Goal: Task Accomplishment & Management: Manage account settings

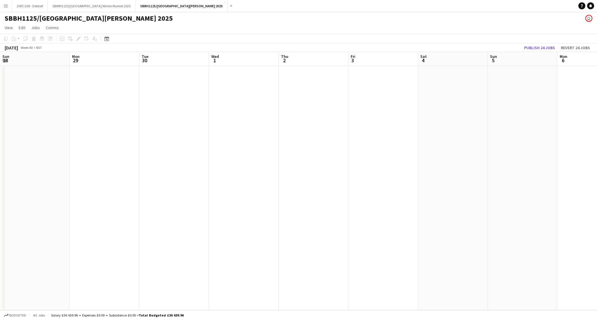
scroll to position [0, 181]
drag, startPoint x: 316, startPoint y: 221, endPoint x: 82, endPoint y: 238, distance: 234.6
click at [82, 238] on app-calendar-viewport "Sun 28 Mon 29 Tue 30 Wed 1 Thu 2 Fri 3 Sat 4 Sun 5 Mon 6 Tue 7 Wed 8 Thu 9 Fri …" at bounding box center [298, 181] width 597 height 259
drag, startPoint x: 245, startPoint y: 189, endPoint x: 0, endPoint y: 209, distance: 246.2
click at [0, 209] on app-calendar-viewport "Tue 7 Wed 8 Thu 9 Fri 10 Sat 11 Sun 12 Mon 13 Tue 14 Wed 15 Thu 16 Fri 17 Sat 1…" at bounding box center [298, 181] width 597 height 259
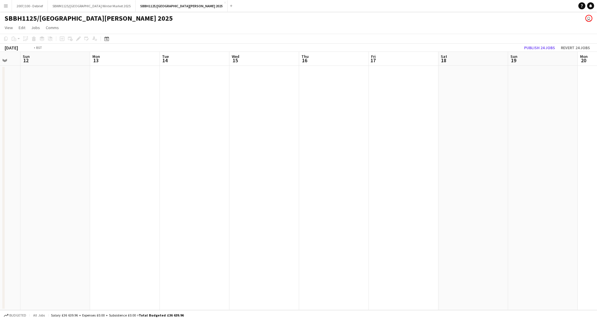
drag, startPoint x: 304, startPoint y: 202, endPoint x: 69, endPoint y: 229, distance: 237.0
click at [0, 244] on app-calendar-viewport "Thu 9 Fri 10 Sat 11 Sun 12 Mon 13 Tue 14 Wed 15 Thu 16 Fri 17 Sat 18 Sun 19 Mon…" at bounding box center [298, 181] width 597 height 259
drag, startPoint x: 302, startPoint y: 214, endPoint x: 26, endPoint y: 254, distance: 278.7
click at [26, 254] on app-calendar-viewport "Tue 14 Wed 15 Thu 16 Fri 17 Sat 18 Sun 19 Mon 20 Tue 21 Wed 22 Thu 23 Fri 24 Sa…" at bounding box center [298, 181] width 597 height 259
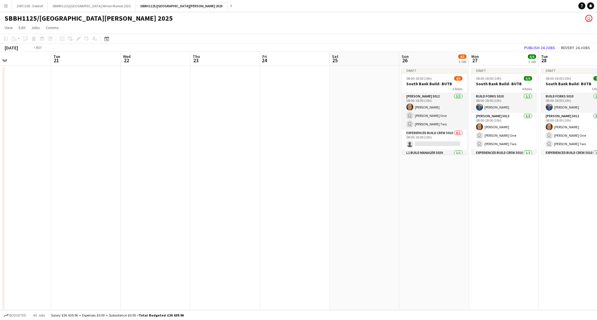
drag, startPoint x: 0, startPoint y: 241, endPoint x: 0, endPoint y: 245, distance: 4.1
click at [0, 245] on app-calendar-viewport "Sat 18 Sun 19 Mon 20 Tue 21 Wed 22 Thu 23 Fri 24 Sat 25 Sun 26 4/5 1 Job Mon 27…" at bounding box center [298, 181] width 597 height 259
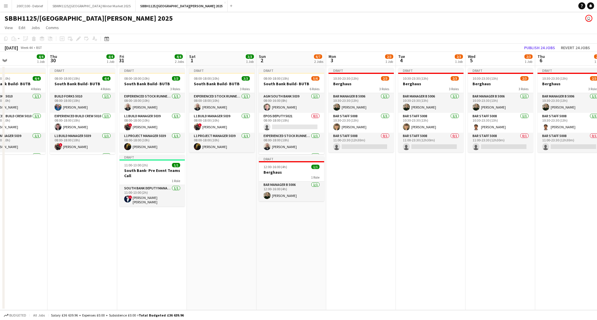
scroll to position [0, 168]
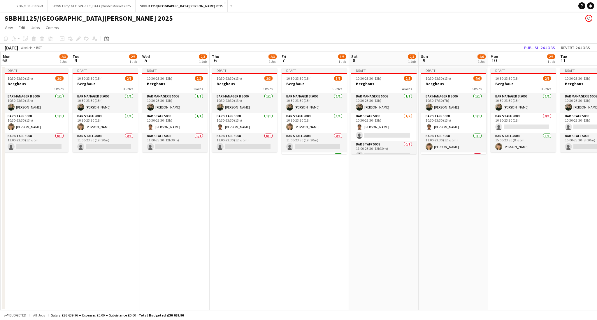
drag, startPoint x: 514, startPoint y: 211, endPoint x: 77, endPoint y: 271, distance: 440.9
click at [77, 271] on app-calendar-viewport "Fri 31 4/4 2 Jobs Sat 1 3/3 1 Job Sun 2 6/7 2 Jobs Mon 3 2/3 1 Job Tue 4 2/3 1 …" at bounding box center [298, 181] width 597 height 259
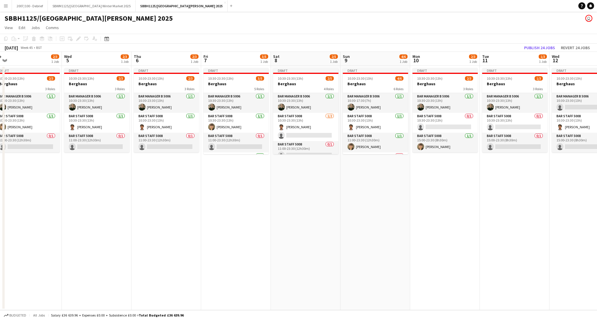
drag, startPoint x: 389, startPoint y: 220, endPoint x: 320, endPoint y: 241, distance: 72.4
click at [319, 241] on app-calendar-viewport "Sat 1 3/3 1 Job Sun 2 6/7 2 Jobs Mon 3 2/3 1 Job Tue 4 2/3 1 Job Wed 5 2/3 1 Jo…" at bounding box center [298, 181] width 597 height 259
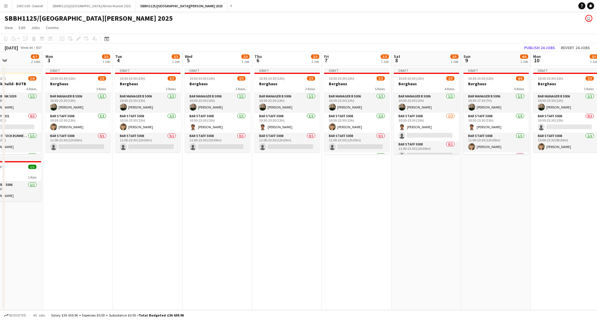
scroll to position [0, 200]
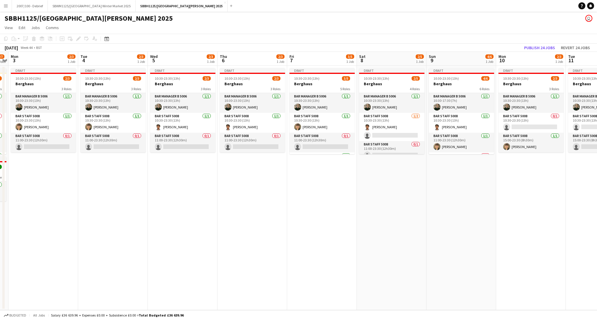
drag, startPoint x: 274, startPoint y: 228, endPoint x: 385, endPoint y: 215, distance: 111.4
click at [385, 215] on app-calendar-viewport "Fri 31 4/4 2 Jobs Sat 1 3/3 1 Job Sun 2 6/7 2 Jobs Mon 3 2/3 1 Job Tue 4 2/3 1 …" at bounding box center [298, 181] width 597 height 259
click at [37, 85] on h3 "Berghaus" at bounding box center [43, 83] width 65 height 5
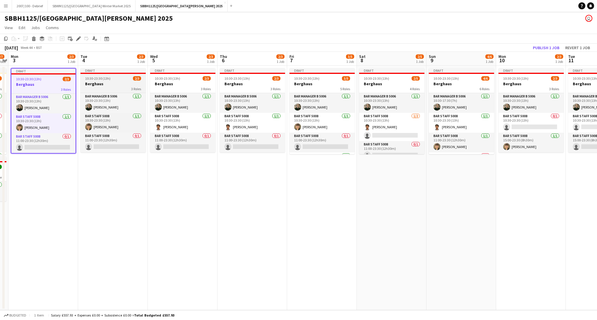
click at [102, 82] on h3 "Berghaus" at bounding box center [112, 83] width 65 height 5
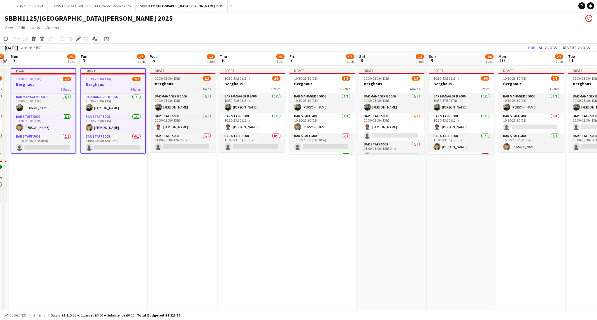
click at [168, 74] on app-job-card "Draft 10:30-23:30 (13h) 2/3 Berghaus 3 Roles Bar Manager B 5006 [DATE] 10:30-23…" at bounding box center [182, 110] width 65 height 84
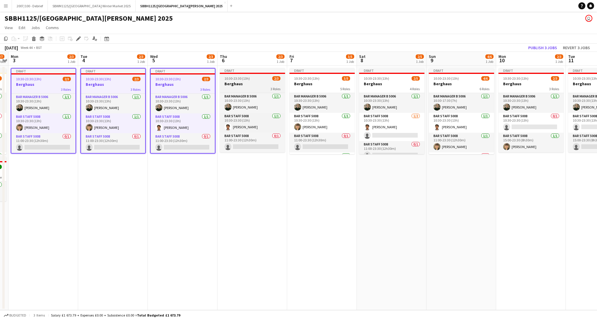
click at [227, 80] on span "10:30-23:30 (13h)" at bounding box center [236, 78] width 25 height 4
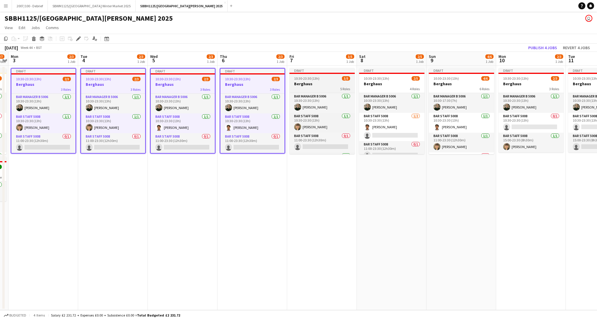
click at [296, 77] on span "10:30-23:30 (13h)" at bounding box center [306, 78] width 25 height 4
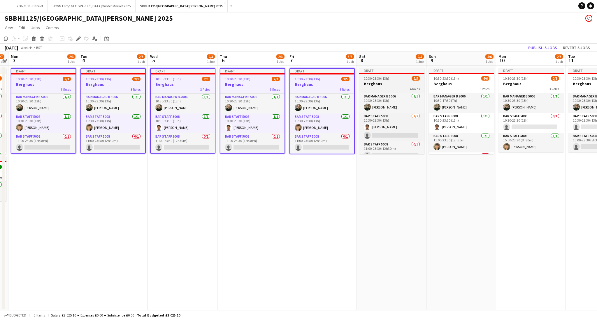
click at [383, 82] on h3 "Berghaus" at bounding box center [391, 83] width 65 height 5
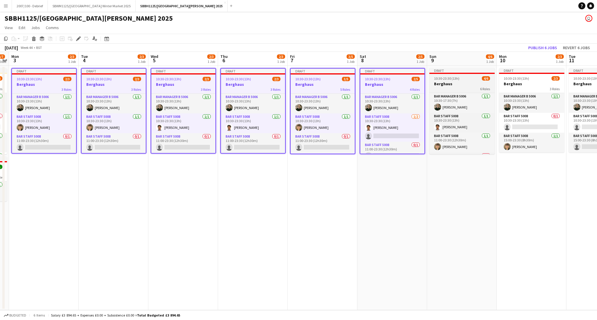
click at [449, 80] on span "10:30-23:30 (13h)" at bounding box center [446, 78] width 25 height 4
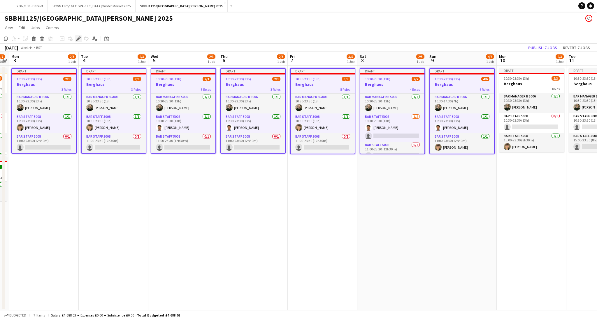
click at [78, 41] on icon "Edit" at bounding box center [78, 38] width 5 height 5
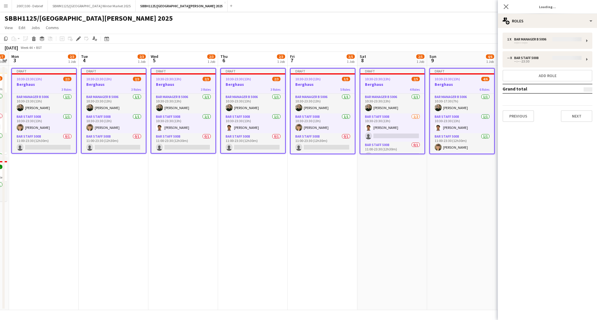
type input "*******"
click at [569, 23] on div "multiple-users-add Roles" at bounding box center [547, 21] width 99 height 14
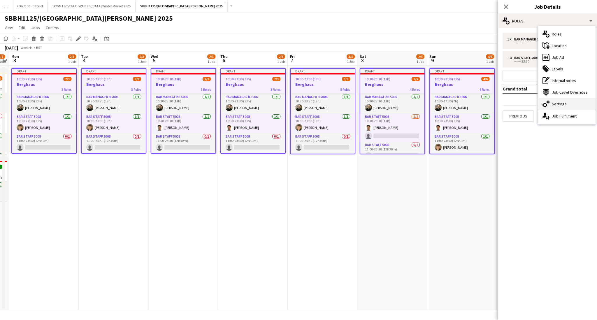
click at [569, 105] on div "cog-double-3 Settings" at bounding box center [567, 104] width 58 height 12
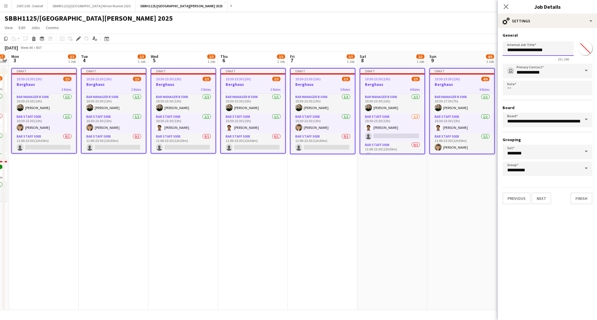
click at [532, 51] on input "********" at bounding box center [537, 48] width 71 height 15
type input "********"
click button "Next" at bounding box center [541, 199] width 20 height 12
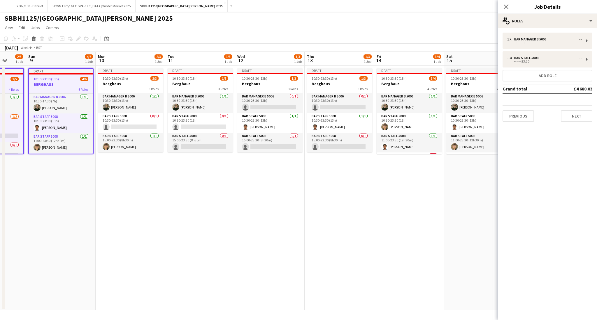
scroll to position [0, 192]
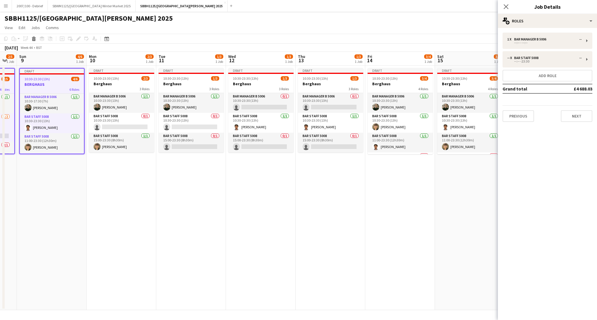
drag, startPoint x: 464, startPoint y: 189, endPoint x: 69, endPoint y: 221, distance: 396.3
click at [69, 221] on app-calendar-viewport "Thu 6 2/3 1 Job Fri 7 3/5 1 Job Sat 8 2/5 1 Job Sun 9 4/6 1 Job Mon 10 2/3 1 Jo…" at bounding box center [298, 181] width 597 height 259
click at [506, 5] on icon "Close pop-in" at bounding box center [506, 7] width 6 height 6
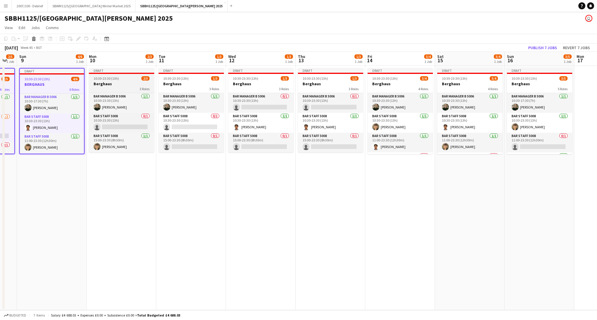
click at [118, 84] on h3 "Berghaus" at bounding box center [121, 83] width 65 height 5
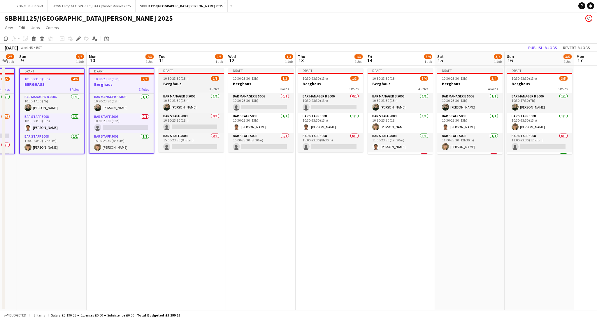
drag, startPoint x: 193, startPoint y: 86, endPoint x: 221, endPoint y: 87, distance: 27.4
click at [194, 87] on div "3 Roles" at bounding box center [190, 89] width 65 height 5
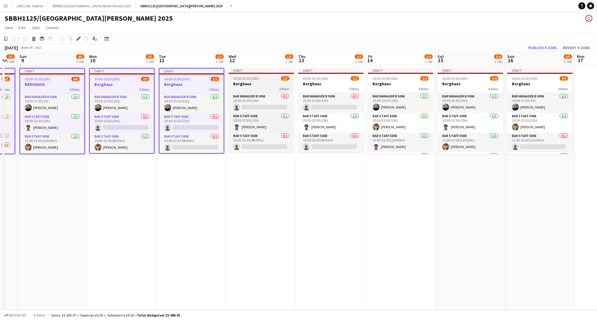
click at [257, 86] on h3 "Berghaus" at bounding box center [260, 83] width 65 height 5
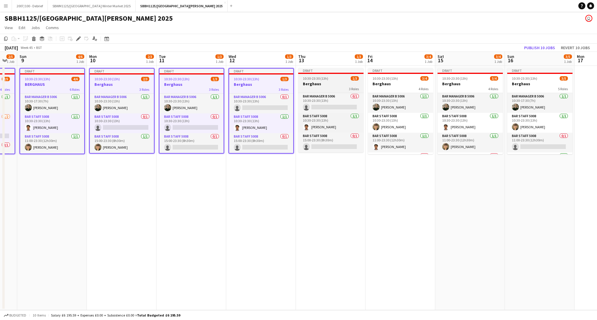
click at [314, 91] on app-job-card "Draft 10:30-23:30 (13h) 1/3 Berghaus 3 Roles Bar Manager B 5006 0/1 10:30-23:30…" at bounding box center [330, 110] width 65 height 84
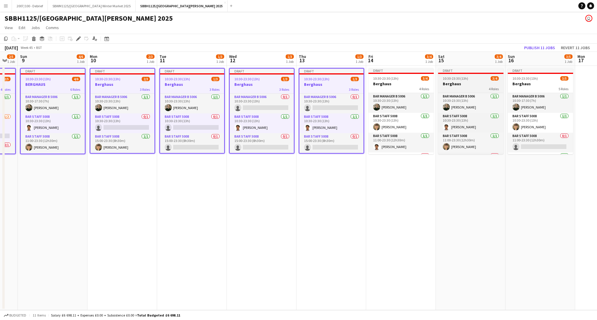
drag, startPoint x: 407, startPoint y: 87, endPoint x: 452, endPoint y: 81, distance: 45.0
click at [408, 87] on div "4 Roles" at bounding box center [400, 89] width 65 height 5
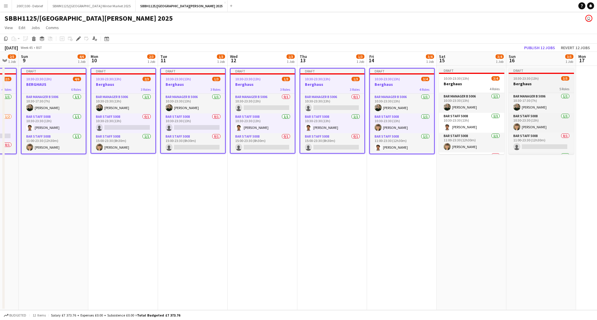
drag, startPoint x: 485, startPoint y: 78, endPoint x: 511, endPoint y: 81, distance: 25.8
click at [485, 78] on div "10:30-23:30 (13h) 3/4" at bounding box center [471, 78] width 65 height 4
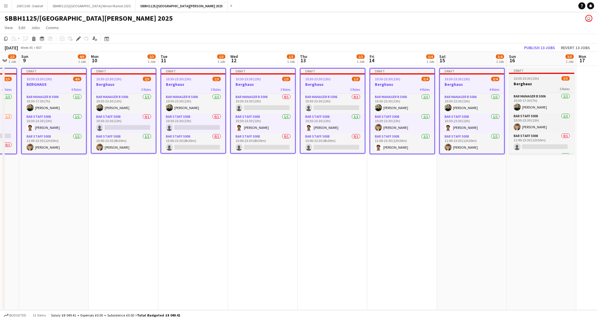
click at [529, 84] on h3 "Berghaus" at bounding box center [541, 83] width 65 height 5
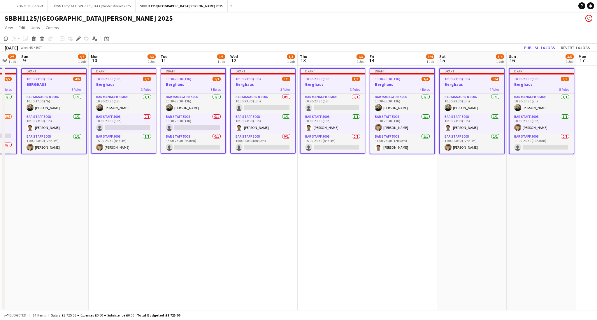
click at [204, 42] on app-toolbar "Copy Paste Paste Ctrl+V Paste with crew Ctrl+Shift+V Paste linked Job [GEOGRAPH…" at bounding box center [298, 39] width 597 height 10
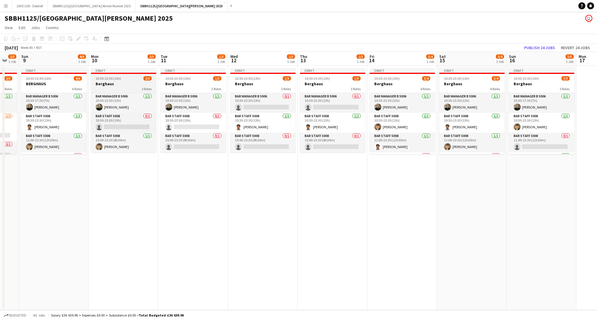
click at [98, 79] on span "10:30-23:30 (13h)" at bounding box center [108, 78] width 25 height 4
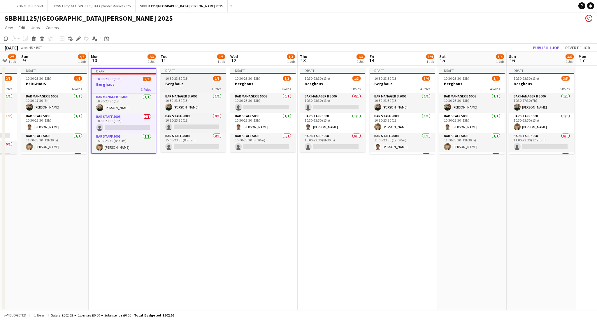
click at [191, 79] on div "10:30-23:30 (13h) 1/3" at bounding box center [193, 78] width 65 height 4
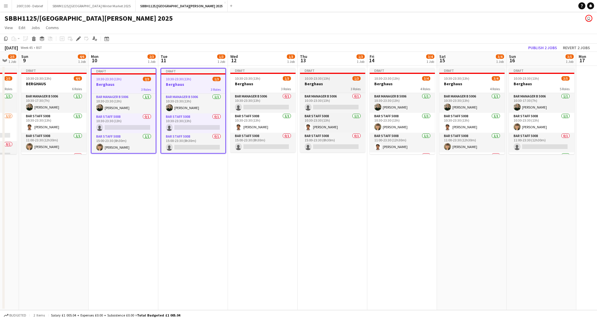
click at [278, 81] on app-job-card "Draft 10:30-23:30 (13h) 1/3 Berghaus 3 Roles Bar Manager B 5006 0/1 10:30-23:30…" at bounding box center [262, 110] width 65 height 84
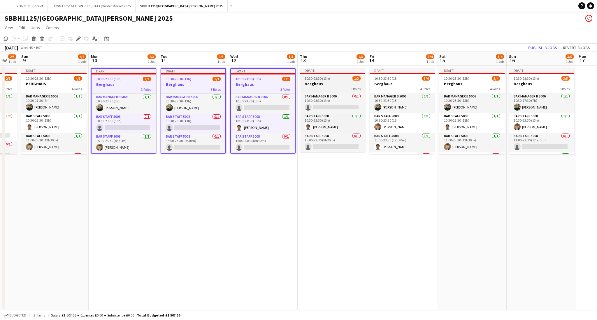
click at [336, 84] on h3 "Berghaus" at bounding box center [332, 83] width 65 height 5
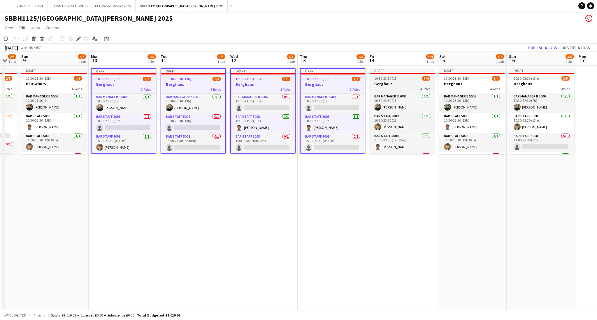
click at [383, 80] on span "10:30-23:30 (13h)" at bounding box center [386, 78] width 25 height 4
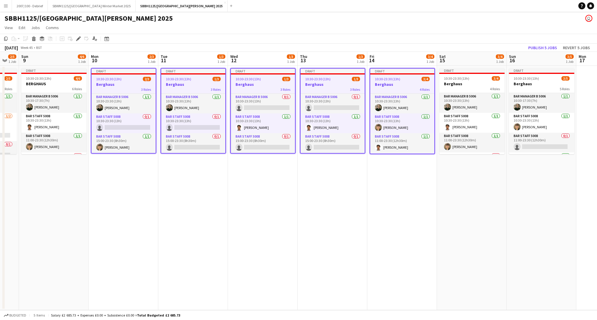
drag, startPoint x: 472, startPoint y: 75, endPoint x: 509, endPoint y: 80, distance: 37.3
click at [473, 75] on app-job-card "Draft 10:30-23:30 (13h) 3/4 Berghaus 4 Roles Bar Manager B 5006 [DATE] 10:30-23…" at bounding box center [471, 111] width 65 height 86
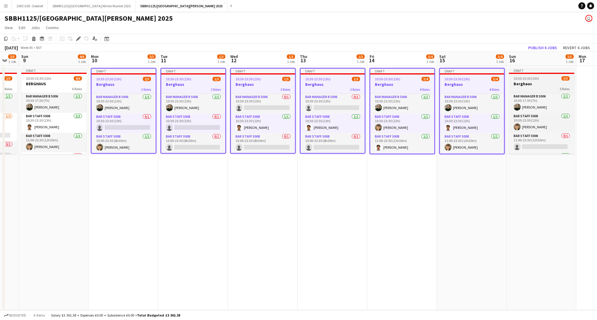
scroll to position [0, 189]
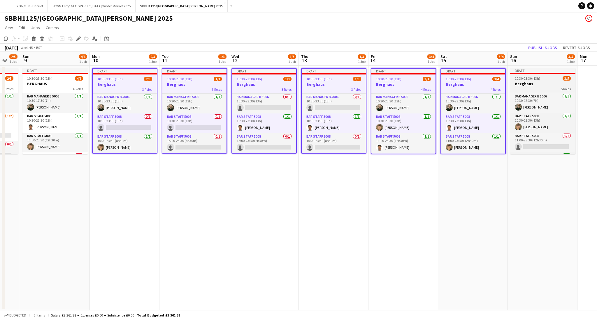
click at [549, 83] on h3 "Berghaus" at bounding box center [542, 83] width 65 height 5
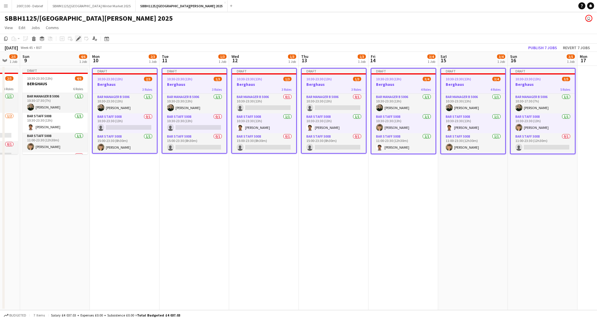
click at [79, 38] on icon at bounding box center [78, 38] width 3 height 3
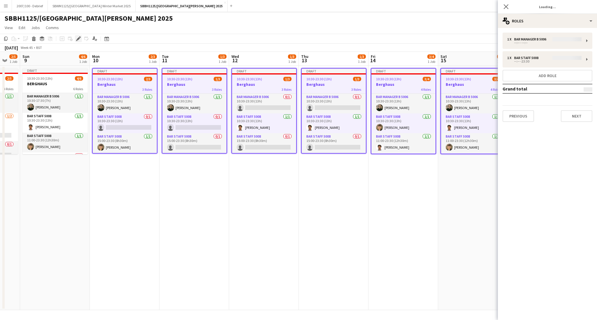
type input "*******"
click at [555, 22] on div "multiple-users-add Roles" at bounding box center [547, 21] width 99 height 14
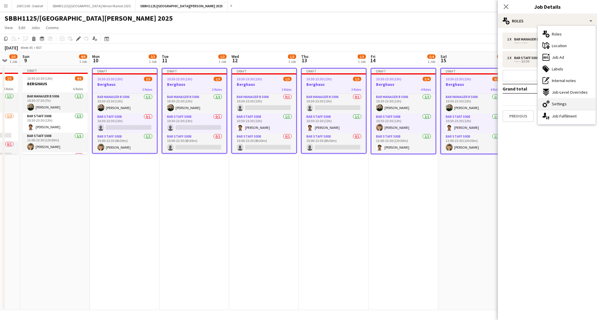
click at [569, 104] on div "cog-double-3 Settings" at bounding box center [567, 104] width 58 height 12
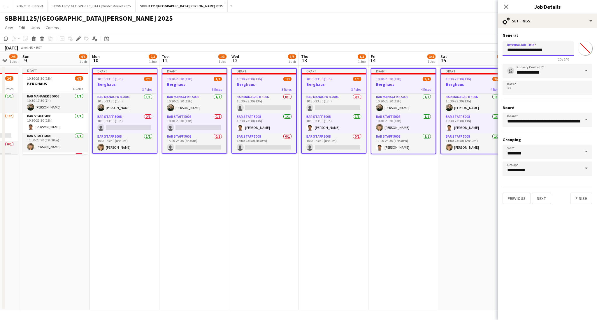
click at [547, 53] on input "********" at bounding box center [537, 48] width 71 height 15
type input "*"
type input "**********"
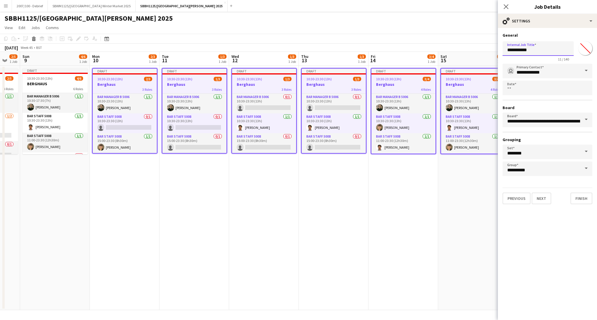
click button "Next" at bounding box center [541, 199] width 20 height 12
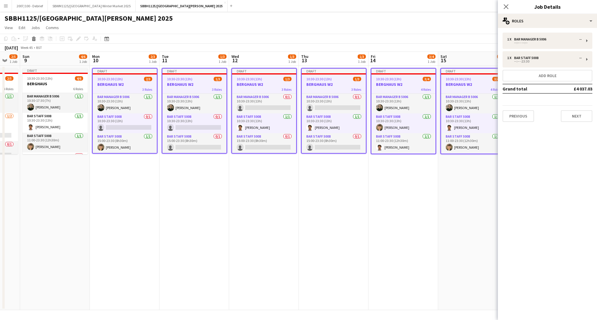
click at [281, 250] on app-date-cell "Draft 10:30-23:30 (13h) 1/3 BERGHAUS W2 3 Roles Bar Manager B 5006 0/1 10:30-23…" at bounding box center [264, 188] width 70 height 245
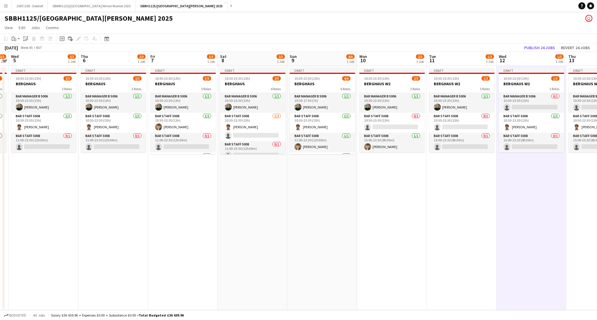
drag, startPoint x: 134, startPoint y: 215, endPoint x: 399, endPoint y: 226, distance: 265.4
click at [399, 226] on app-calendar-viewport "Mon 3 2/3 1 Job Tue 4 2/3 1 Job Wed 5 2/3 1 Job Thu 6 2/3 1 Job Fri 7 3/5 1 Job…" at bounding box center [298, 181] width 597 height 259
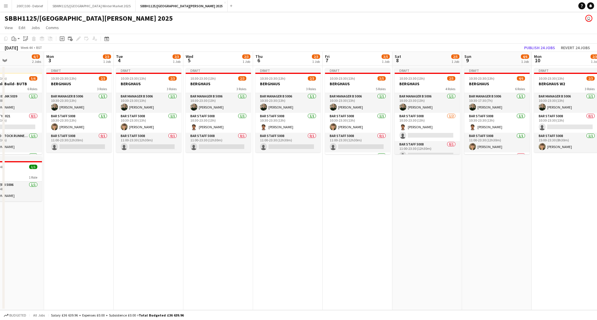
drag, startPoint x: 202, startPoint y: 216, endPoint x: 344, endPoint y: 162, distance: 152.5
click at [338, 188] on app-calendar-viewport "Thu 30 4/4 1 Job Fri 31 4/4 2 Jobs Sat 1 3/3 1 Job Sun 2 6/7 2 Jobs Mon 3 2/3 1…" at bounding box center [298, 181] width 597 height 259
click at [352, 78] on span "10:30-23:30 (13h)" at bounding box center [341, 78] width 25 height 4
click at [269, 79] on span "10:30-23:30 (13h)" at bounding box center [272, 78] width 25 height 4
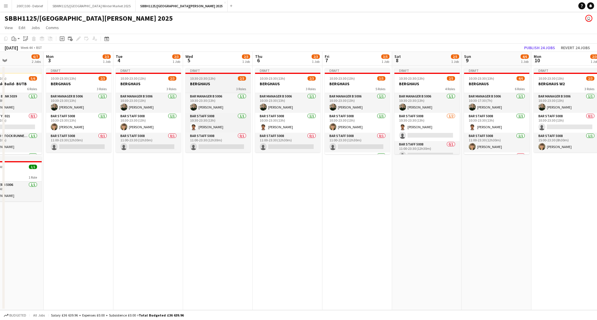
click at [198, 79] on span "10:30-23:30 (13h)" at bounding box center [202, 78] width 25 height 4
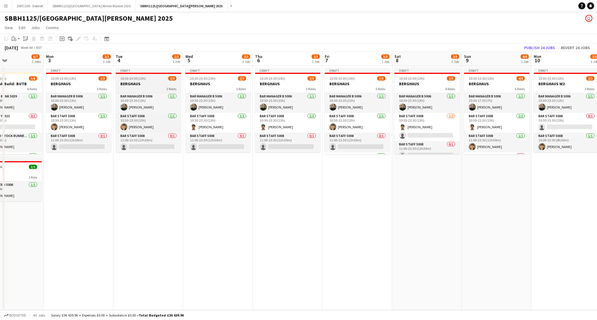
click at [148, 81] on h3 "BERGHAUS" at bounding box center [148, 83] width 65 height 5
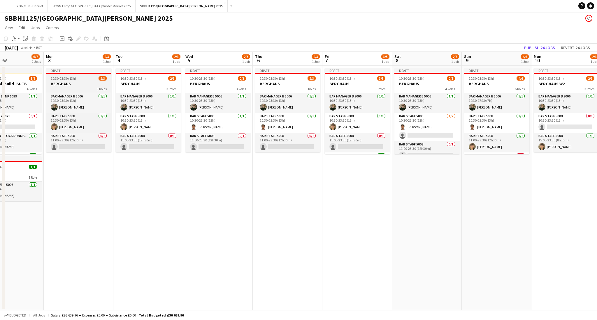
click at [90, 78] on div "10:30-23:30 (13h) 2/3" at bounding box center [78, 78] width 65 height 4
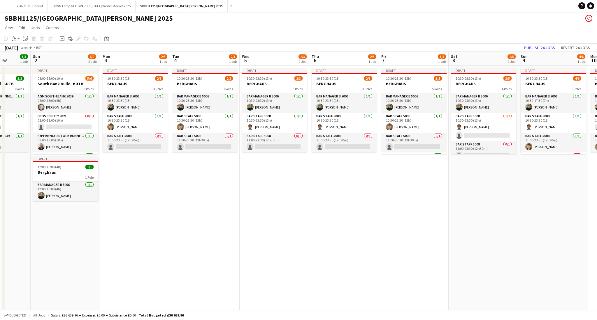
scroll to position [0, 169]
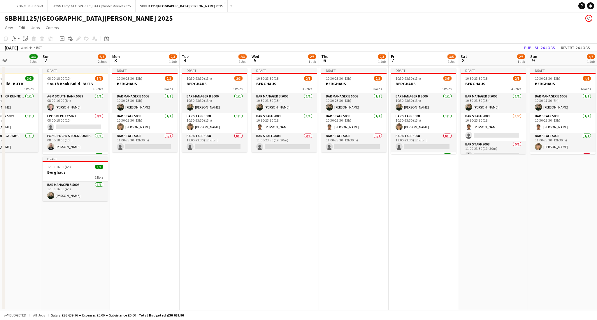
drag, startPoint x: 244, startPoint y: 238, endPoint x: 310, endPoint y: 242, distance: 66.3
click at [310, 242] on app-calendar-viewport "Thu 30 4/4 1 Job Fri 31 4/4 2 Jobs Sat 1 3/3 1 Job Sun 2 6/7 2 Jobs Mon 3 2/3 1…" at bounding box center [298, 181] width 597 height 259
click at [337, 28] on app-page-menu "View Day view expanded Day view collapsed Month view Date picker Jump to [DATE]…" at bounding box center [298, 28] width 597 height 11
click at [415, 89] on div "5 Roles" at bounding box center [423, 89] width 65 height 5
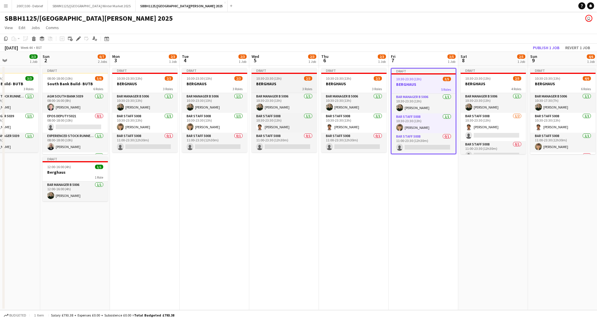
click at [316, 79] on div "10:30-23:30 (13h) 2/3" at bounding box center [283, 78] width 65 height 4
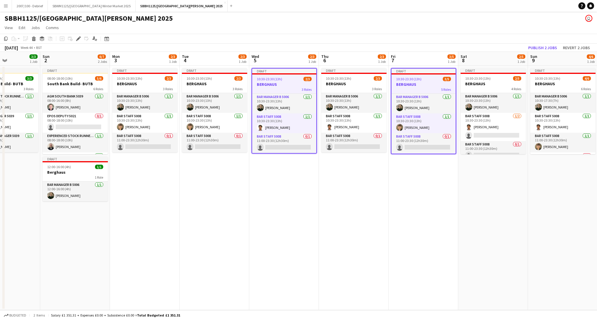
drag, startPoint x: 188, startPoint y: 85, endPoint x: 177, endPoint y: 84, distance: 11.2
click at [187, 85] on h3 "BERGHAUS" at bounding box center [214, 83] width 65 height 5
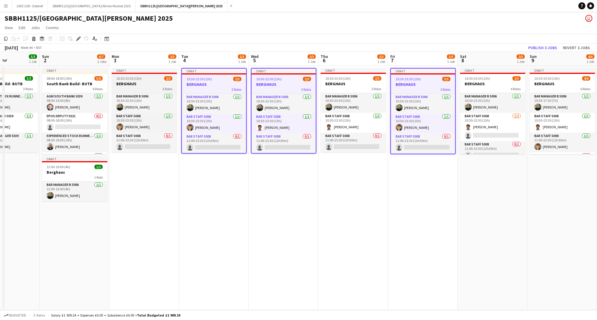
click at [141, 82] on h3 "BERGHAUS" at bounding box center [144, 83] width 65 height 5
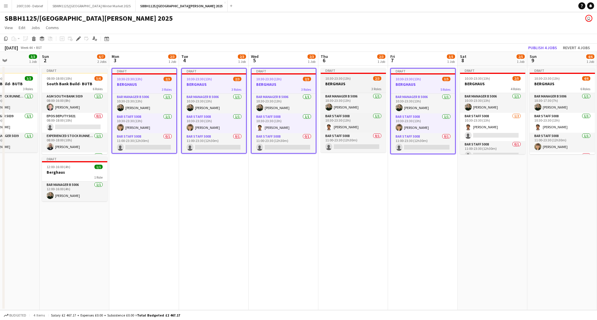
click at [338, 87] on div "3 Roles" at bounding box center [352, 89] width 65 height 5
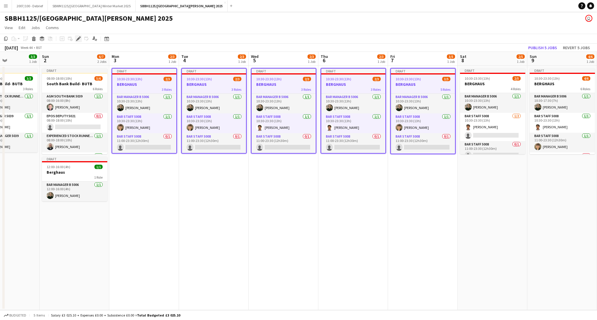
click at [81, 39] on div "Edit" at bounding box center [78, 38] width 7 height 7
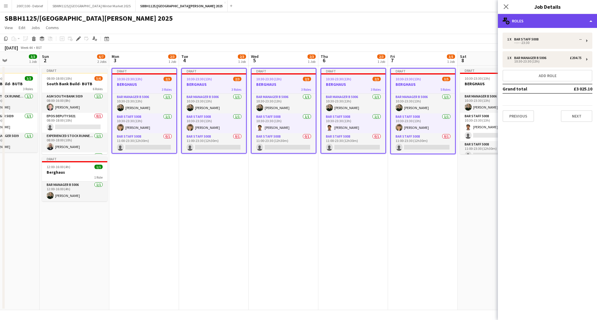
click at [549, 20] on div "multiple-users-add Roles" at bounding box center [547, 21] width 99 height 14
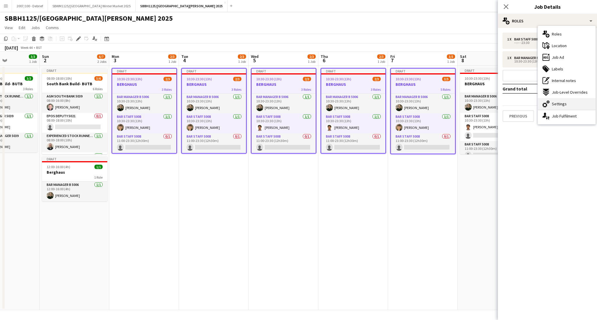
click at [565, 103] on span "Settings" at bounding box center [559, 103] width 15 height 5
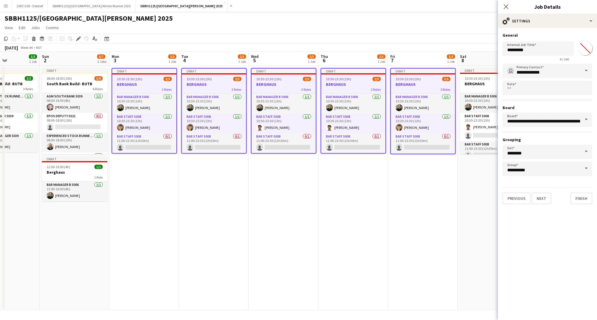
click at [545, 40] on div "Internal Job Title ******** 9 / 140 *******" at bounding box center [547, 50] width 90 height 22
click at [545, 41] on div "Internal Job Title ******** 9 / 140 *******" at bounding box center [547, 50] width 90 height 22
click at [544, 51] on input "********" at bounding box center [537, 48] width 71 height 15
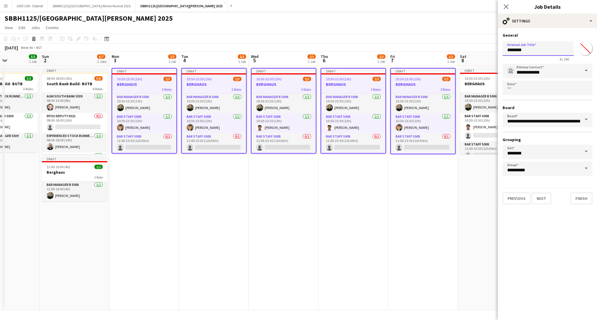
type input "********"
click at [373, 265] on app-date-cell "Draft 10:30-23:30 (13h) 2/3 BERGHAUS 3 Roles Bar Manager B 5006 [DATE] 10:30-23…" at bounding box center [353, 188] width 70 height 245
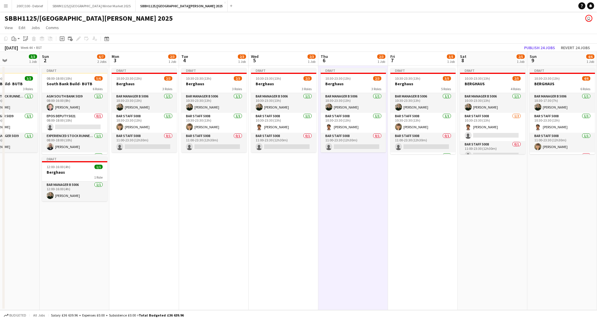
click at [300, 197] on app-date-cell "Draft 10:30-23:30 (13h) 2/3 Berghaus 3 Roles Bar Manager B 5006 [DATE] 10:30-23…" at bounding box center [284, 188] width 70 height 245
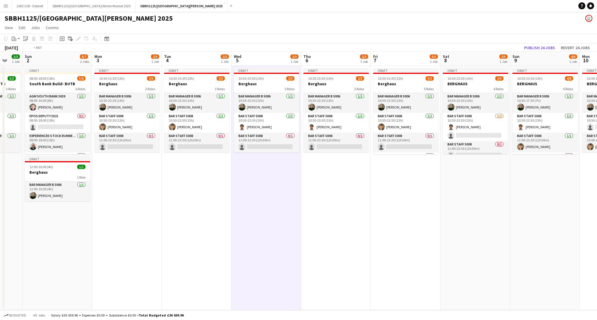
drag, startPoint x: 390, startPoint y: 201, endPoint x: 223, endPoint y: 183, distance: 168.8
click at [223, 183] on app-calendar-viewport "Thu 30 4/4 1 Job Fri 31 4/4 2 Jobs Sat 1 3/3 1 Job Sun 2 6/7 2 Jobs Mon 3 2/3 1…" at bounding box center [298, 181] width 597 height 259
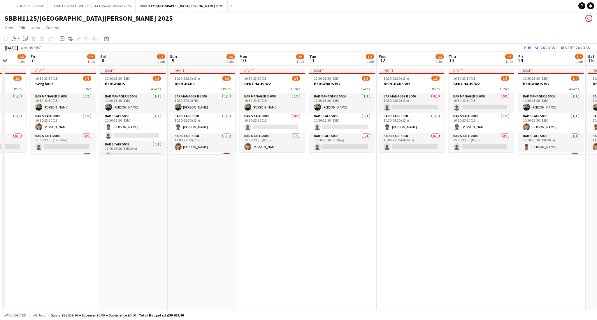
drag, startPoint x: 341, startPoint y: 199, endPoint x: 204, endPoint y: 196, distance: 136.7
click at [202, 196] on app-calendar-viewport "Mon 3 2/3 1 Job Tue 4 2/3 1 Job Wed 5 2/3 1 Job Thu 6 2/3 1 Job Fri 7 3/5 1 Job…" at bounding box center [298, 181] width 597 height 259
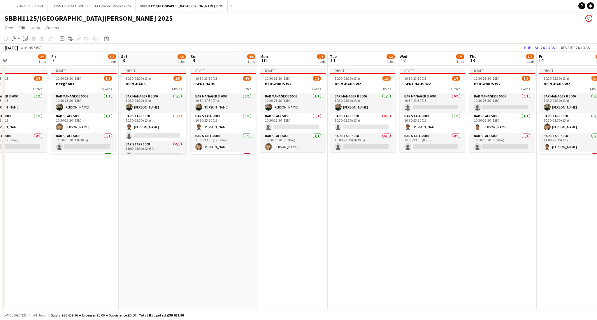
drag, startPoint x: 244, startPoint y: 216, endPoint x: 204, endPoint y: 207, distance: 40.6
click at [204, 207] on app-calendar-viewport "Tue 4 2/3 1 Job Wed 5 2/3 1 Job Thu 6 2/3 1 Job Fri 7 3/5 1 Job Sat 8 2/5 1 Job…" at bounding box center [298, 181] width 597 height 259
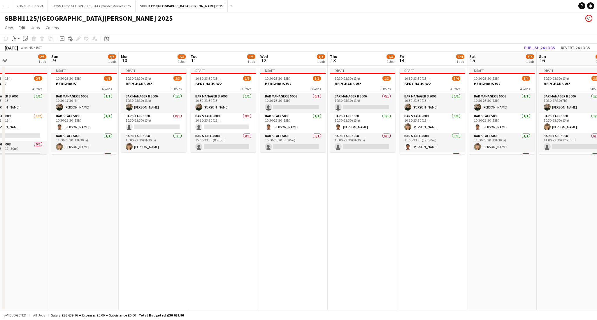
scroll to position [0, 226]
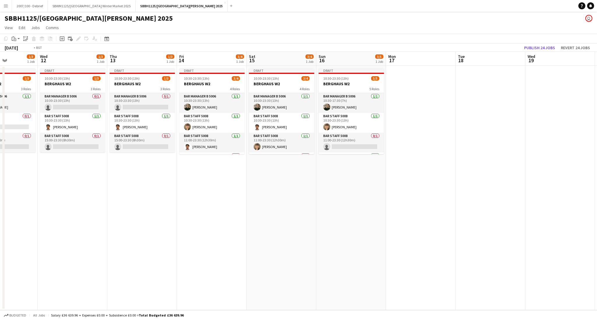
drag, startPoint x: 470, startPoint y: 229, endPoint x: 447, endPoint y: 215, distance: 26.7
click at [451, 218] on app-calendar-viewport "Sun 9 4/6 1 Job Mon 10 2/3 1 Job Tue 11 1/3 1 Job Wed 12 1/3 1 Job Thu 13 1/3 1…" at bounding box center [298, 181] width 597 height 259
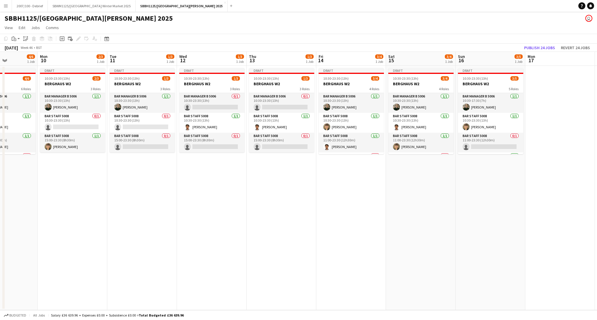
scroll to position [0, 176]
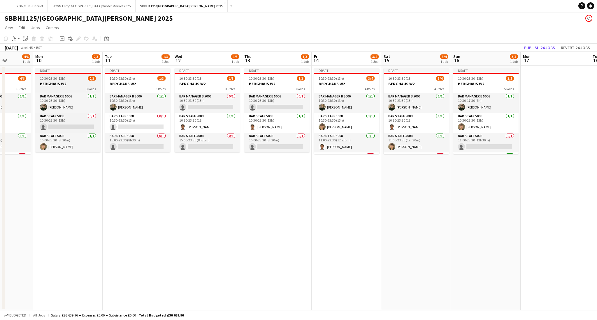
click at [51, 81] on h3 "BERGHAUS W2" at bounding box center [67, 83] width 65 height 5
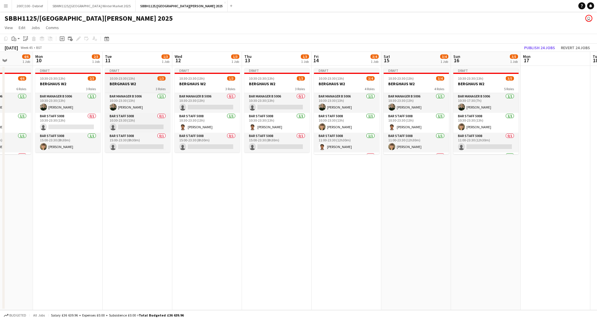
click at [123, 86] on h3 "BERGHAUS W2" at bounding box center [137, 83] width 65 height 5
click at [227, 36] on app-toolbar "Copy Paste Paste Ctrl+V Paste with crew Ctrl+Shift+V Paste linked Job [GEOGRAPH…" at bounding box center [298, 39] width 597 height 10
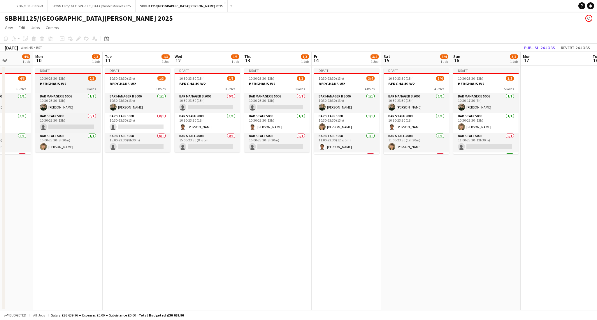
click at [50, 85] on h3 "BERGHAUS W2" at bounding box center [67, 83] width 65 height 5
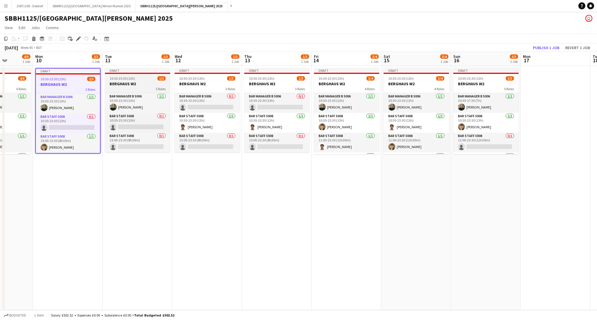
click at [138, 82] on h3 "BERGHAUS W2" at bounding box center [137, 83] width 65 height 5
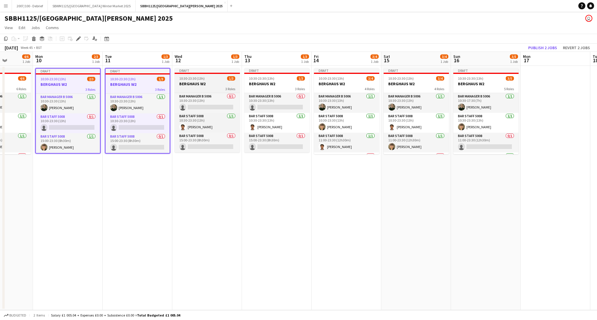
drag, startPoint x: 196, startPoint y: 79, endPoint x: 200, endPoint y: 79, distance: 3.8
click at [197, 79] on span "10:30-23:30 (13h)" at bounding box center [191, 78] width 25 height 4
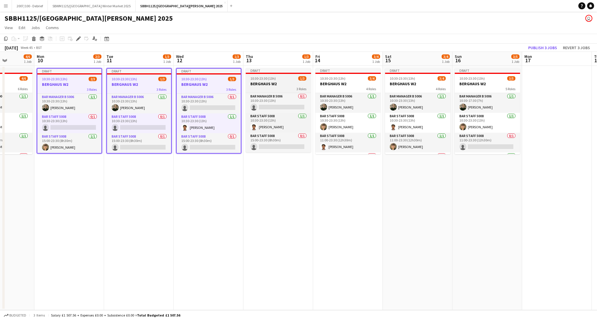
click at [273, 80] on span "10:30-23:30 (13h)" at bounding box center [262, 78] width 25 height 4
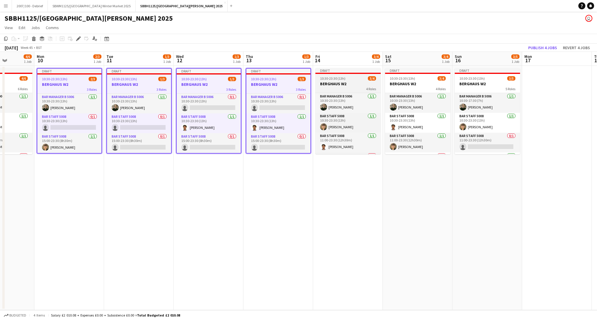
click at [352, 77] on div "10:30-23:30 (13h) 3/4" at bounding box center [347, 78] width 65 height 4
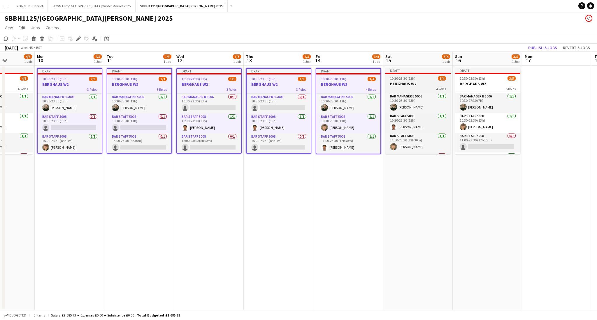
drag, startPoint x: 425, startPoint y: 78, endPoint x: 431, endPoint y: 76, distance: 6.4
click at [425, 77] on div "10:30-23:30 (13h) 3/4" at bounding box center [417, 78] width 65 height 4
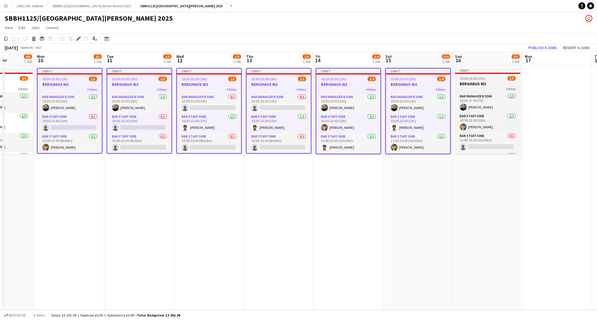
click at [468, 77] on span "10:30-23:30 (13h)" at bounding box center [471, 78] width 25 height 4
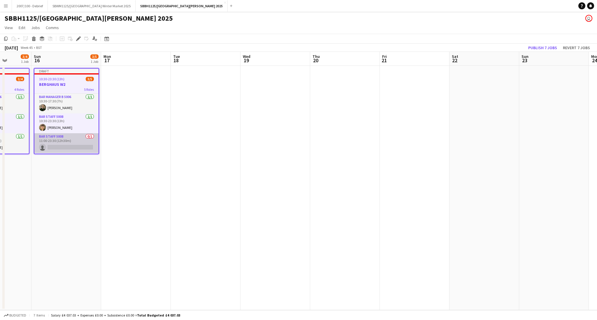
drag, startPoint x: 455, startPoint y: 208, endPoint x: 41, endPoint y: 148, distance: 418.5
click at [45, 201] on app-calendar-viewport "Thu 13 1/3 1 Job Fri 14 3/4 1 Job Sat 15 3/4 1 Job Sun 16 3/5 1 Job Mon 17 Tue …" at bounding box center [298, 181] width 597 height 259
click at [128, 82] on app-date-cell at bounding box center [136, 188] width 70 height 245
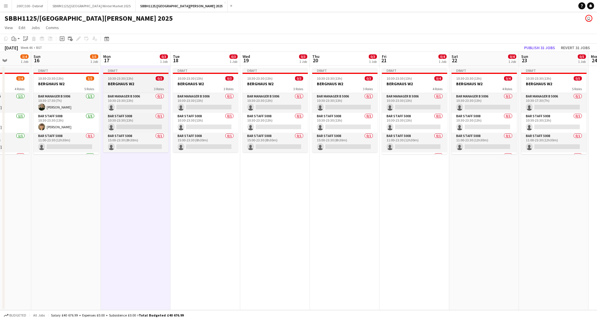
click at [143, 82] on h3 "BERGHAUS W2" at bounding box center [135, 83] width 65 height 5
drag, startPoint x: 219, startPoint y: 36, endPoint x: 201, endPoint y: 56, distance: 26.6
click at [219, 36] on app-toolbar "Copy Paste Paste Ctrl+V Paste with crew Ctrl+Shift+V Paste linked Job [GEOGRAPH…" at bounding box center [298, 39] width 597 height 10
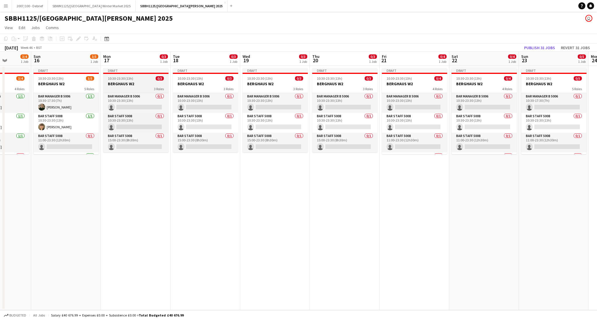
drag, startPoint x: 124, startPoint y: 78, endPoint x: 132, endPoint y: 76, distance: 8.1
click at [124, 77] on span "10:30-23:30 (13h)" at bounding box center [120, 78] width 25 height 4
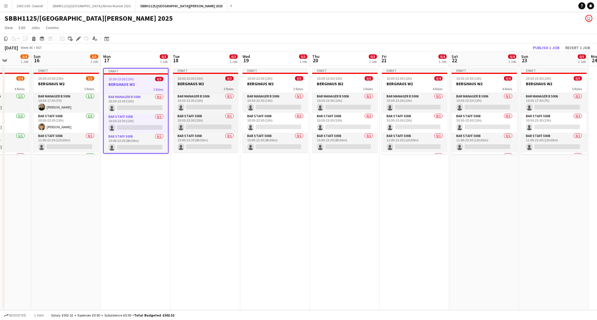
click at [213, 75] on app-job-card "Draft 10:30-23:30 (13h) 0/3 BERGHAUS W2 3 Roles Bar Manager B 5006 0/1 10:30-23…" at bounding box center [205, 110] width 65 height 84
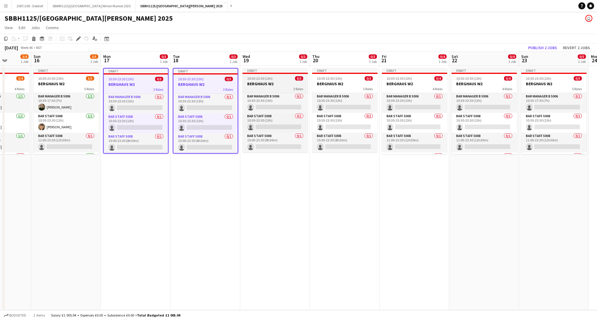
click at [266, 82] on h3 "BERGHAUS W2" at bounding box center [274, 83] width 65 height 5
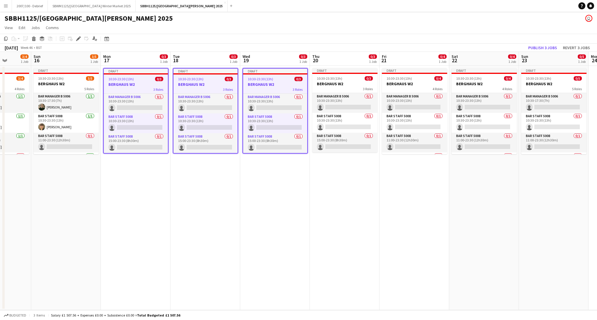
scroll to position [0, 177]
click at [332, 83] on h3 "BERGHAUS W2" at bounding box center [344, 83] width 65 height 5
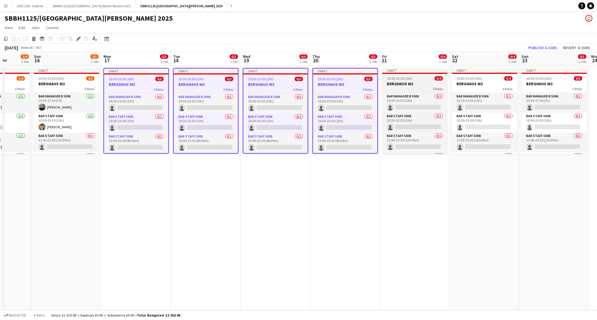
click at [402, 79] on span "10:30-23:30 (13h)" at bounding box center [399, 78] width 25 height 4
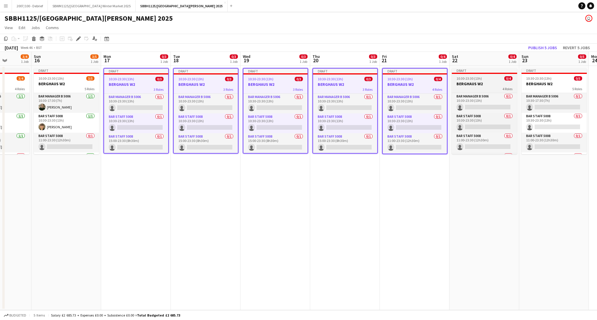
drag, startPoint x: 471, startPoint y: 83, endPoint x: 494, endPoint y: 88, distance: 23.2
click at [471, 83] on h3 "BERGHAUS W2" at bounding box center [484, 83] width 65 height 5
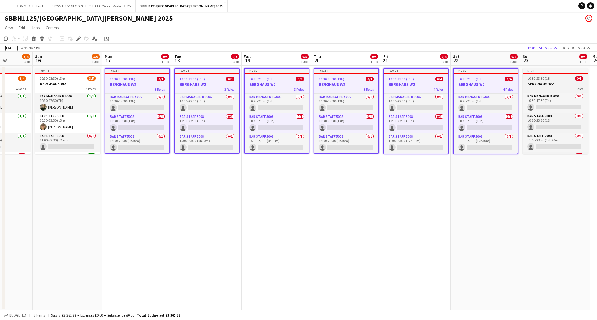
drag, startPoint x: 552, startPoint y: 82, endPoint x: 526, endPoint y: 76, distance: 26.8
click at [552, 82] on h3 "BERGHAUS W2" at bounding box center [554, 83] width 65 height 5
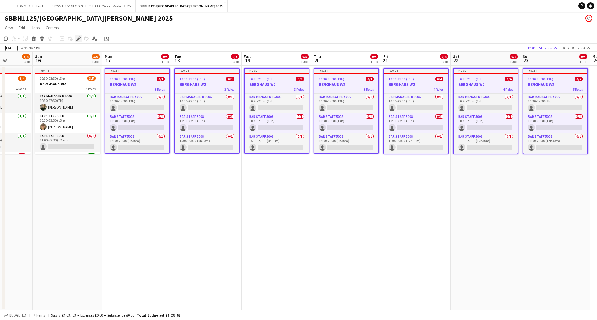
click at [80, 39] on icon "Edit" at bounding box center [78, 38] width 5 height 5
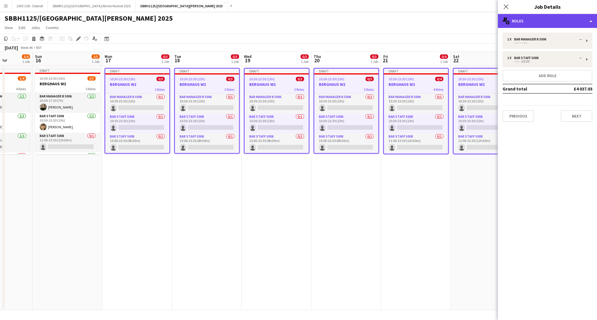
click at [530, 21] on div "multiple-users-add Roles" at bounding box center [547, 21] width 99 height 14
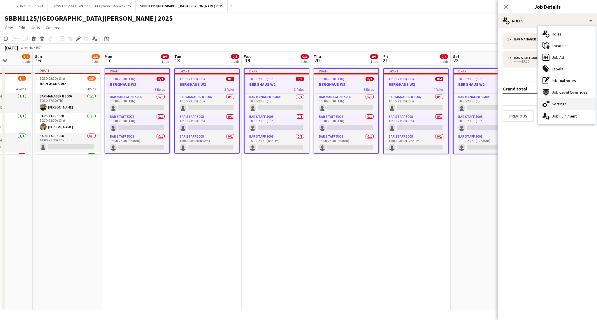
click at [556, 101] on span "Settings" at bounding box center [559, 103] width 15 height 5
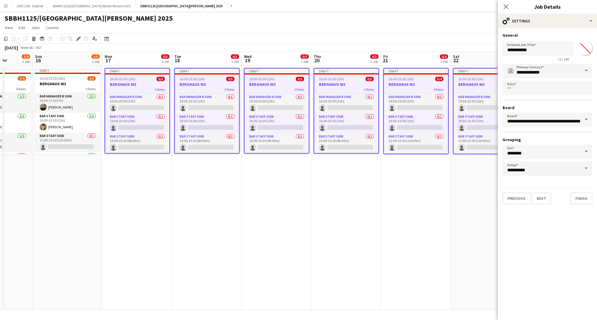
click at [547, 60] on div "11 / 140" at bounding box center [537, 59] width 71 height 4
click at [548, 52] on input "**********" at bounding box center [537, 48] width 71 height 15
type input "**********"
click button "Next" at bounding box center [541, 199] width 20 height 12
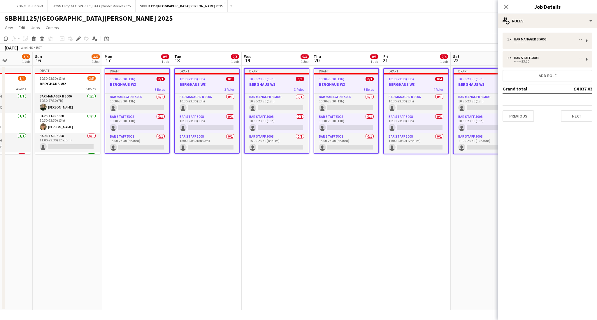
click at [279, 220] on app-date-cell "Draft 10:30-23:30 (13h) 0/3 BERGHAUS W3 3 Roles Bar Manager B 5006 0/1 10:30-23…" at bounding box center [277, 188] width 70 height 245
